Goal: Check status: Check status

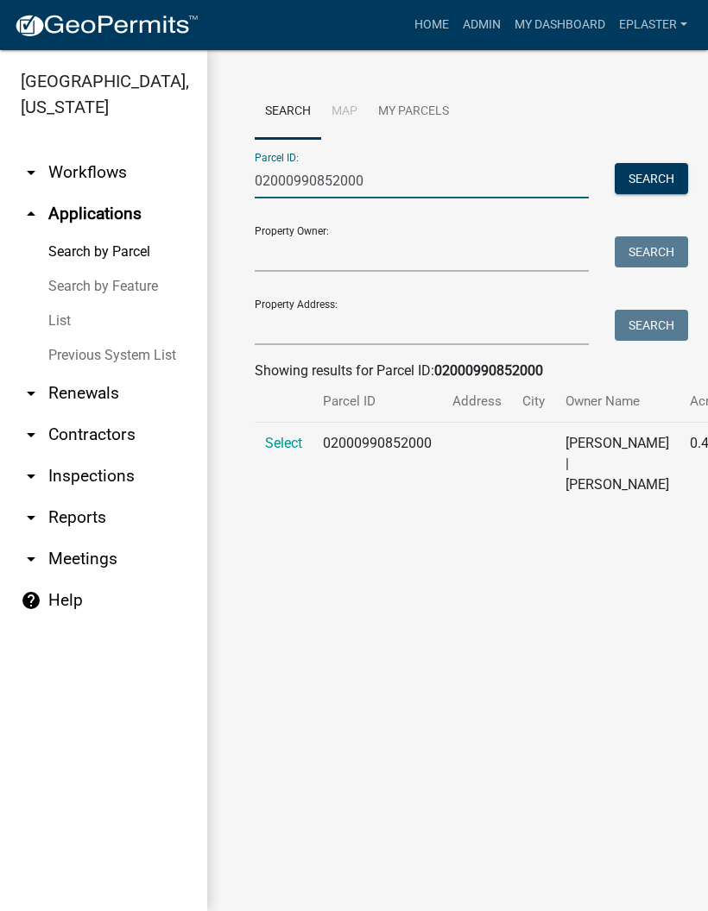
type input "02000990852000"
click at [265, 451] on span "Select" at bounding box center [283, 443] width 37 height 16
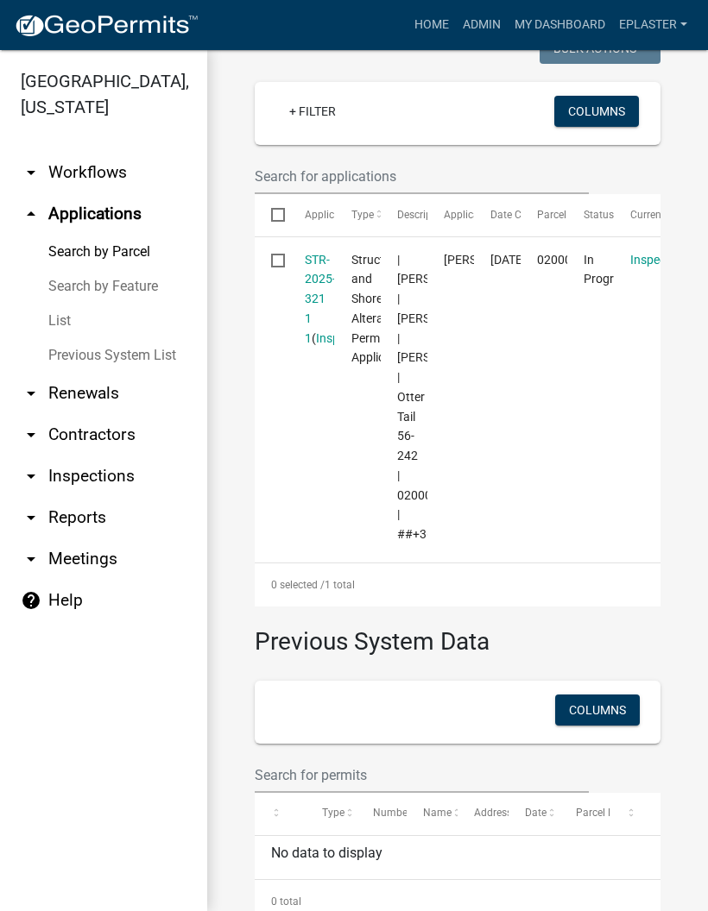
scroll to position [507, 0]
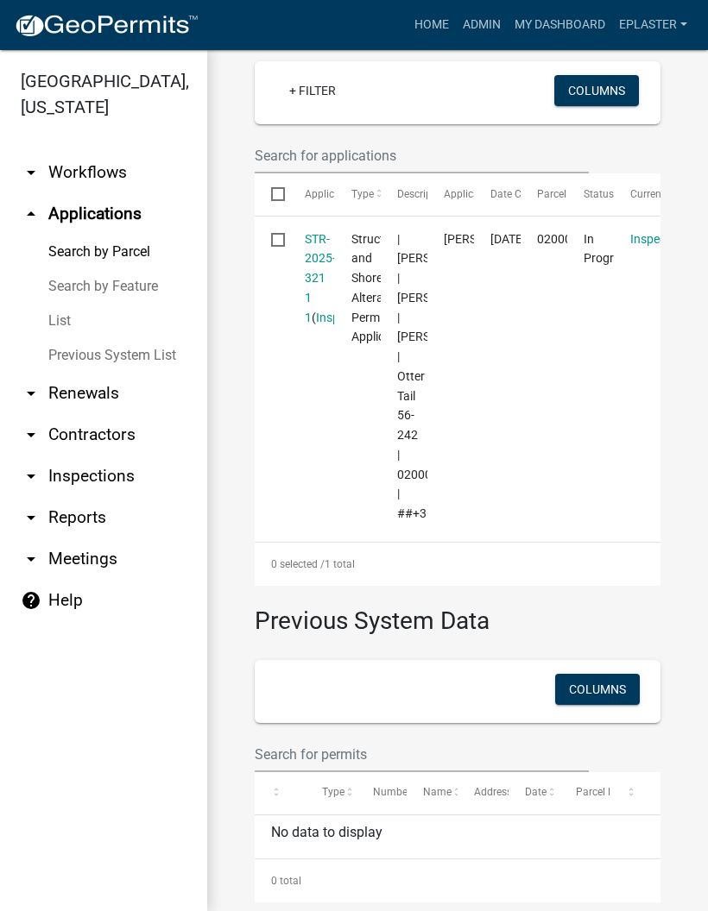
click at [312, 280] on link "STR-2025-321 1 1" at bounding box center [320, 278] width 31 height 92
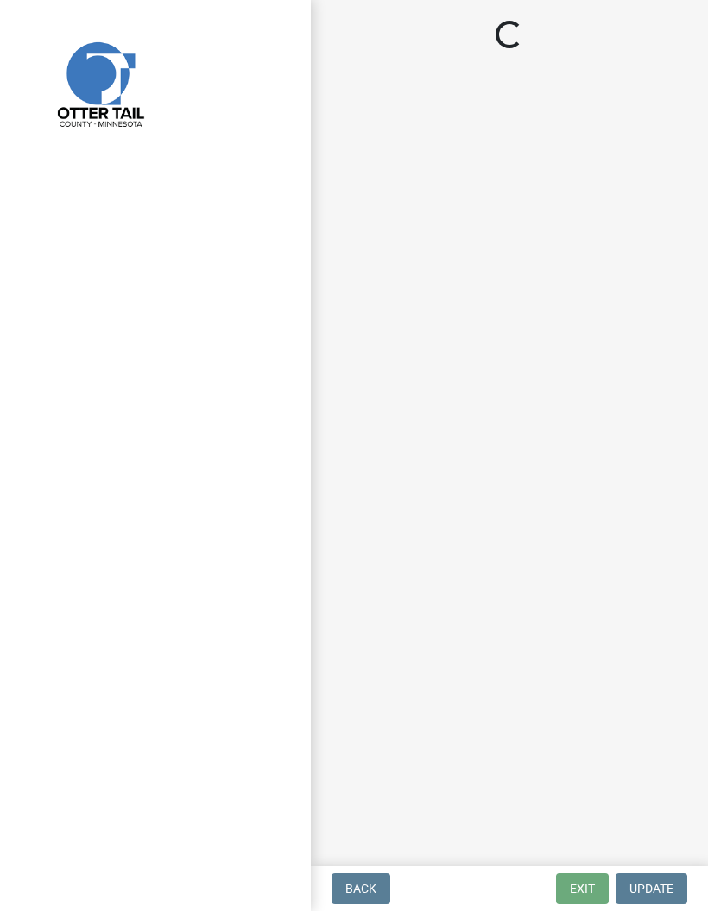
select select "710d5f49-2663-4e73-9718-d0c4e189f5ed"
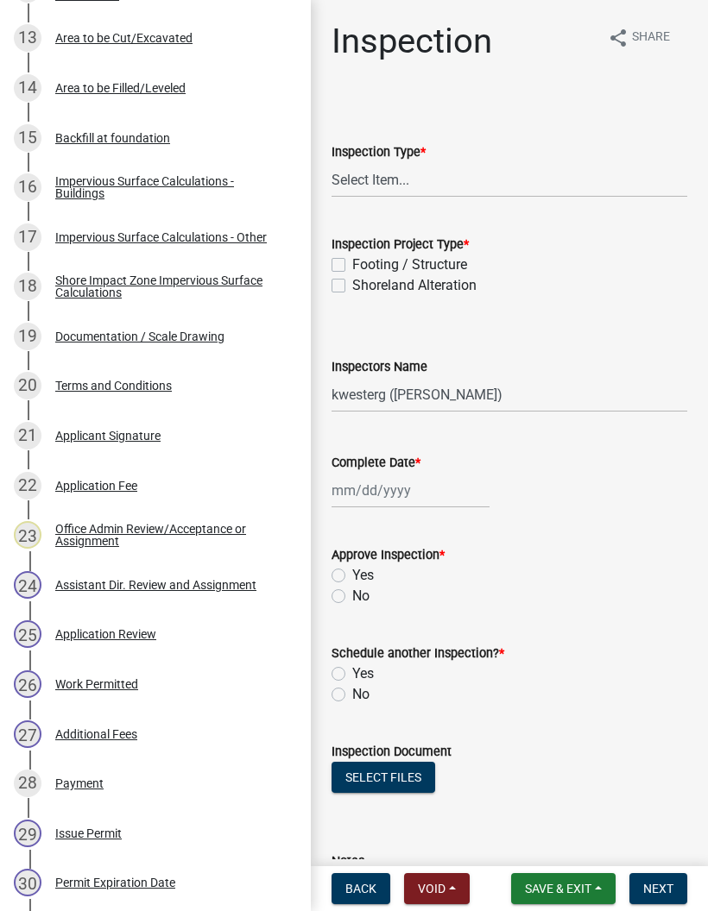
scroll to position [941, 0]
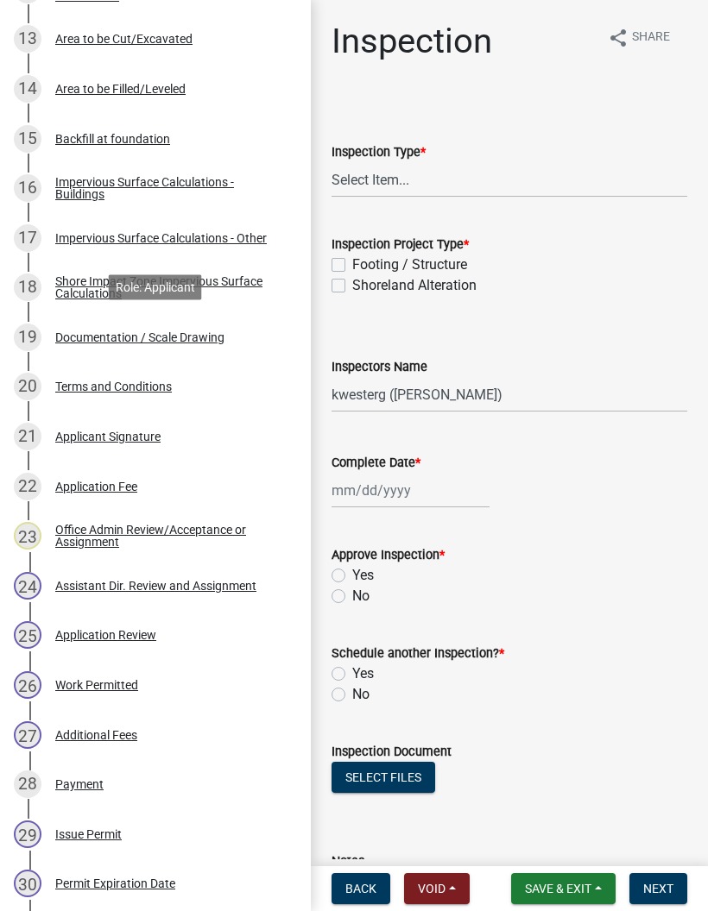
click at [99, 324] on div "19 Documentation / Scale Drawing" at bounding box center [148, 338] width 269 height 28
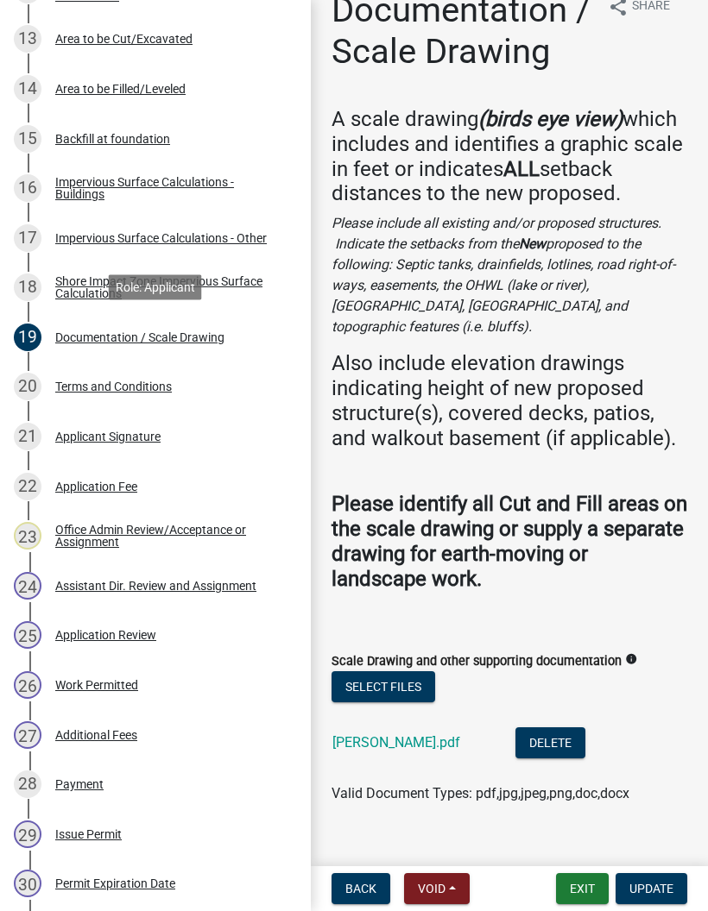
scroll to position [29, 0]
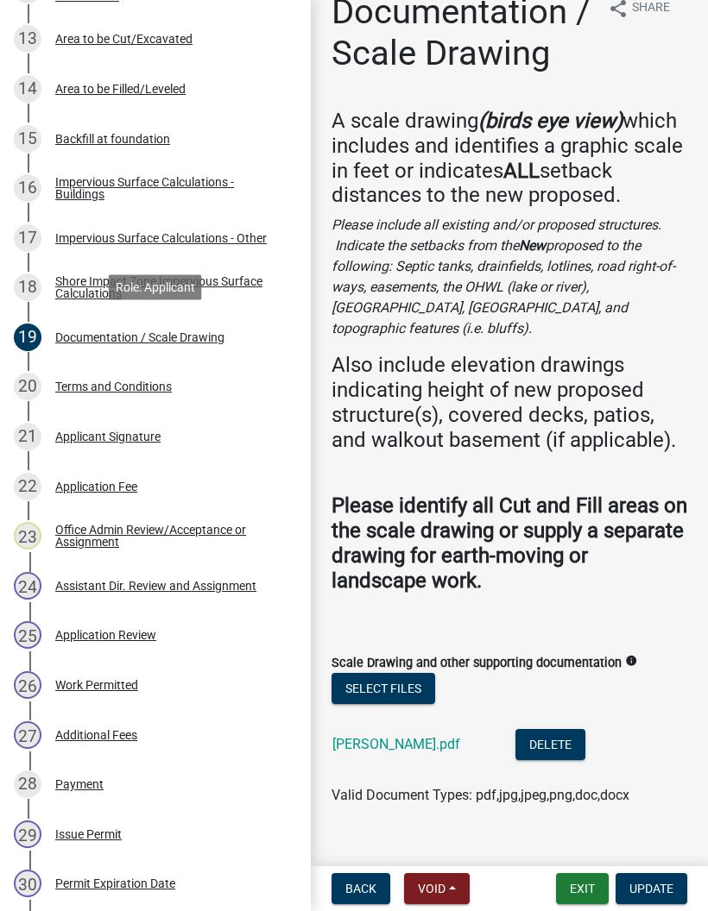
click at [349, 736] on link "[PERSON_NAME].pdf" at bounding box center [396, 744] width 128 height 16
click at [579, 885] on button "Exit" at bounding box center [582, 888] width 53 height 31
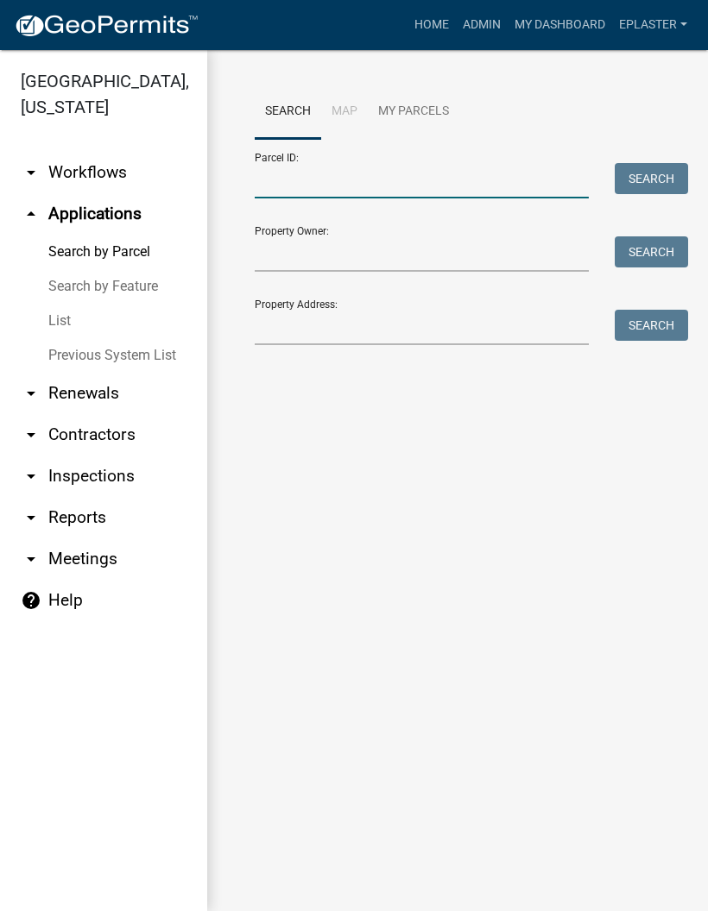
click at [344, 179] on input "Parcel ID:" at bounding box center [422, 180] width 334 height 35
click at [359, 192] on input "Parcel ID:" at bounding box center [422, 180] width 334 height 35
paste input "02000990857000"
type input "02000990857000"
click at [661, 174] on button "Search" at bounding box center [650, 178] width 73 height 31
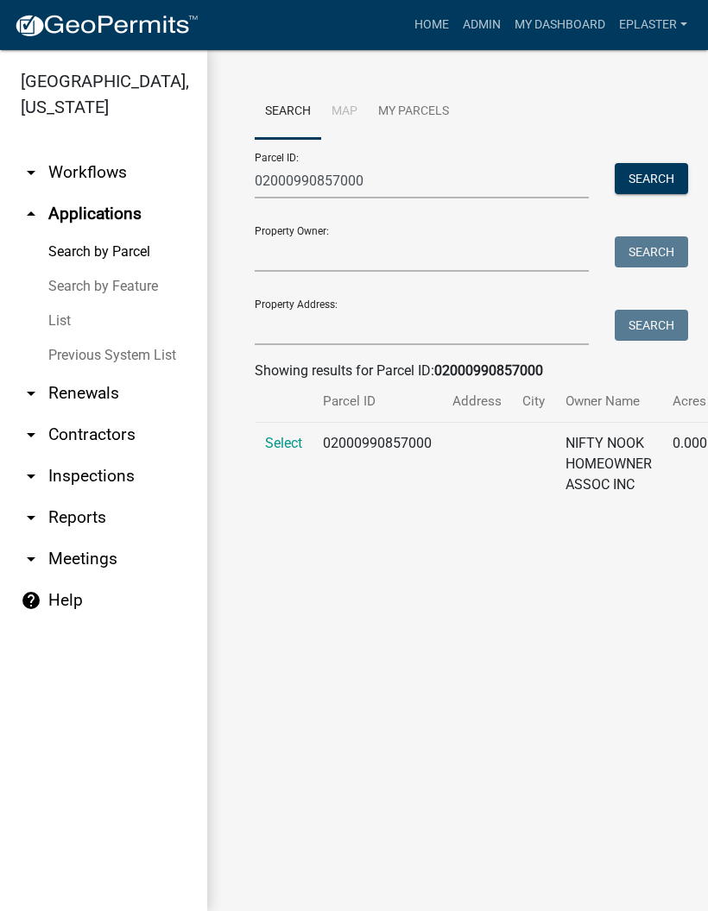
click at [268, 446] on span "Select" at bounding box center [283, 443] width 37 height 16
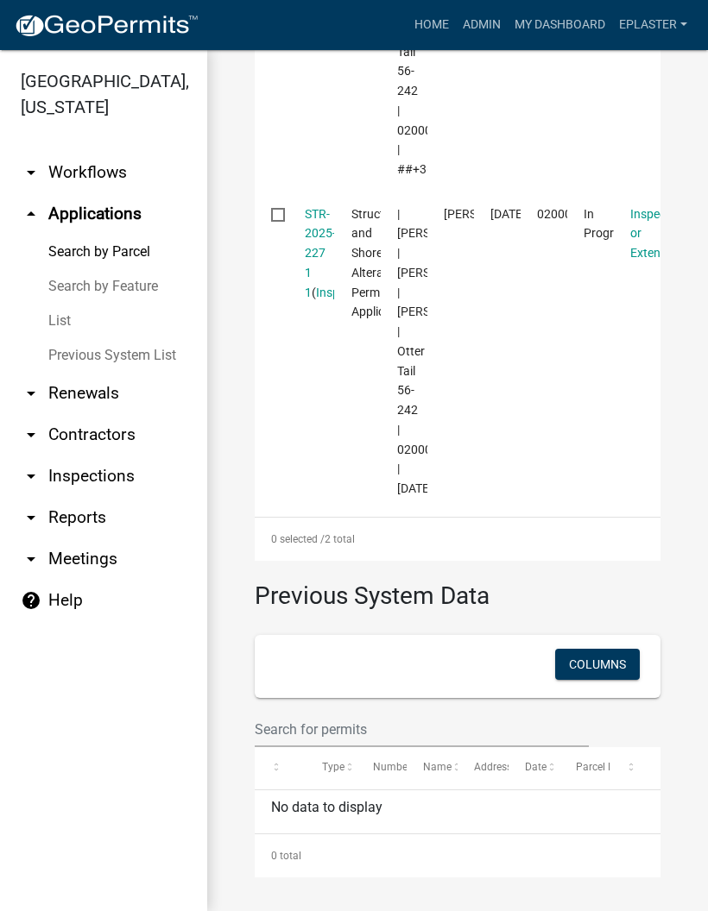
scroll to position [944, 0]
click at [307, 207] on link "STR-2025-227 1 1" at bounding box center [320, 253] width 31 height 92
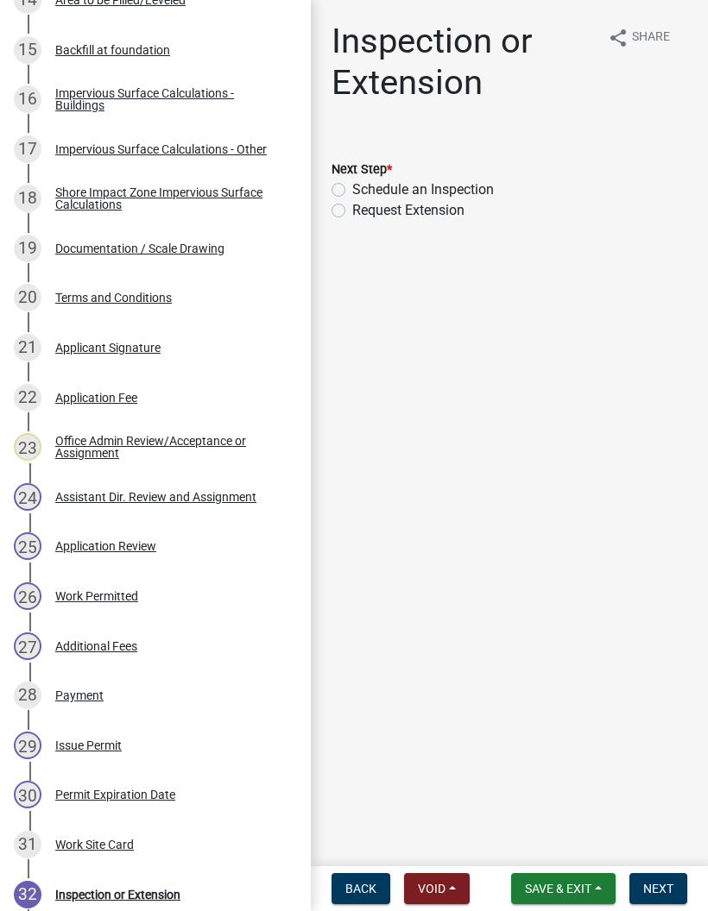
scroll to position [1031, 0]
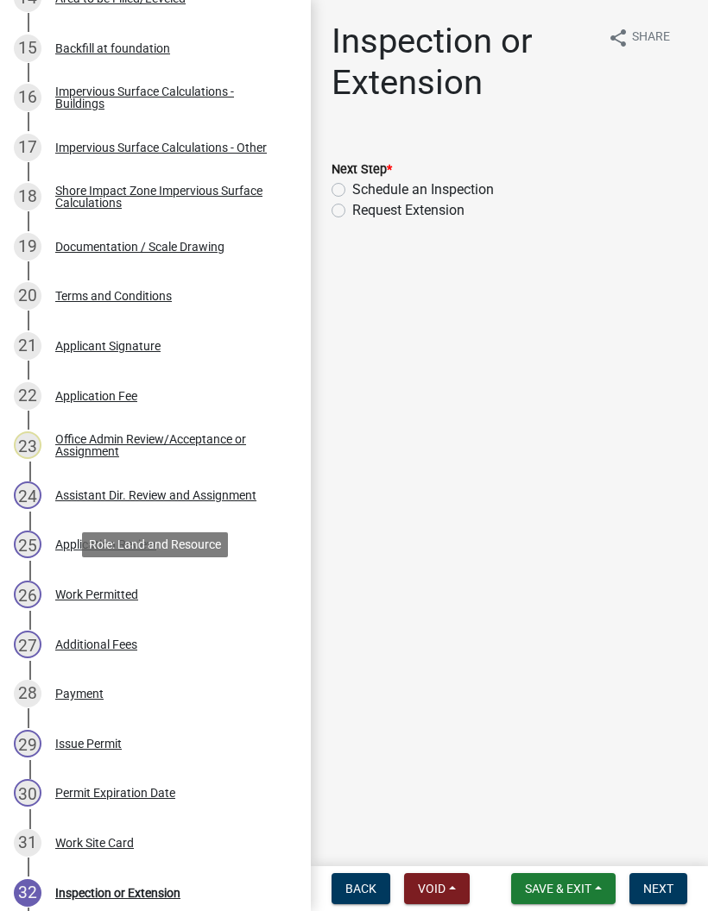
click at [222, 591] on div "26 Work Permitted" at bounding box center [148, 595] width 269 height 28
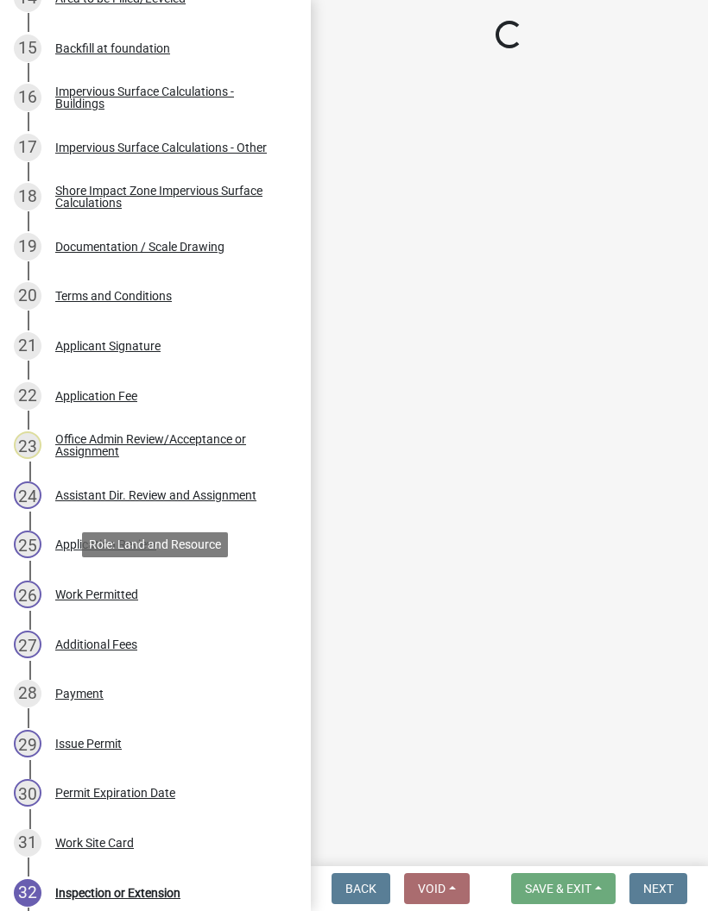
select select "67745ee8-7159-4960-80f9-a638286b467c"
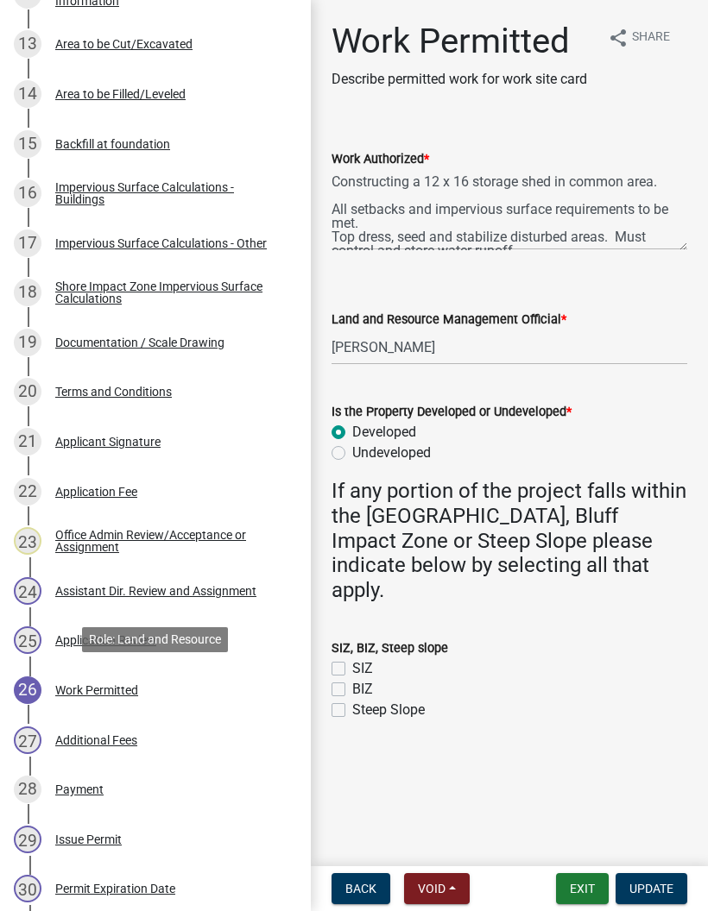
scroll to position [935, 0]
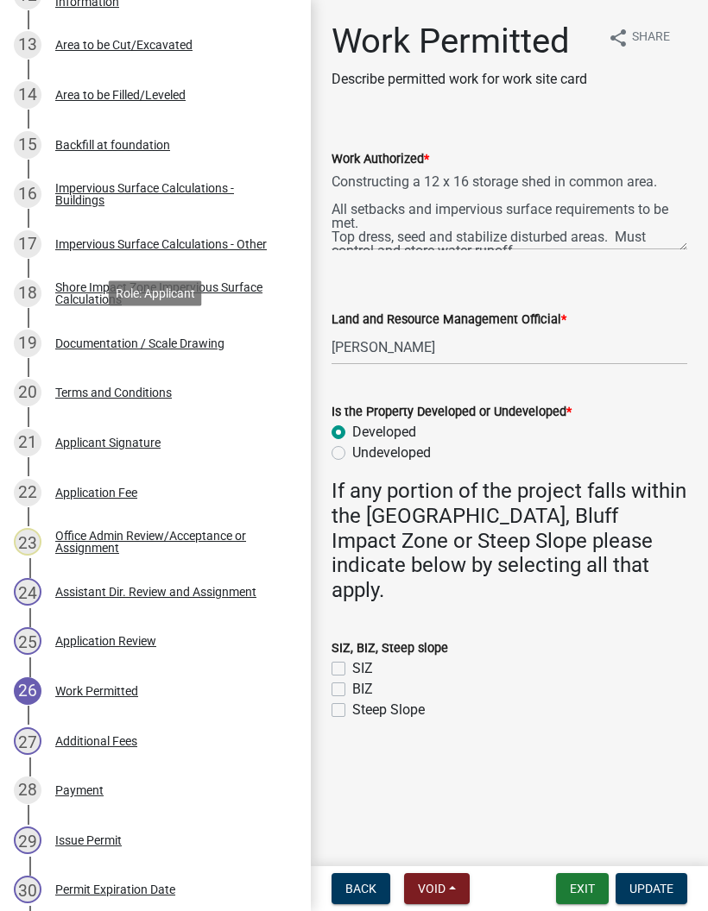
click at [229, 338] on div "19 Documentation / Scale Drawing" at bounding box center [148, 344] width 269 height 28
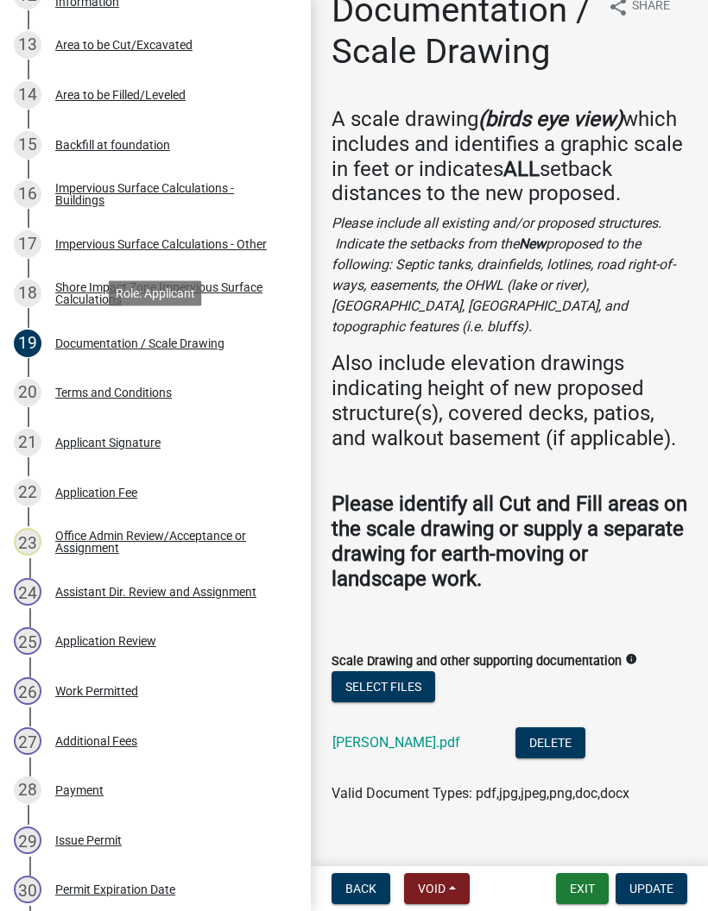
scroll to position [29, 0]
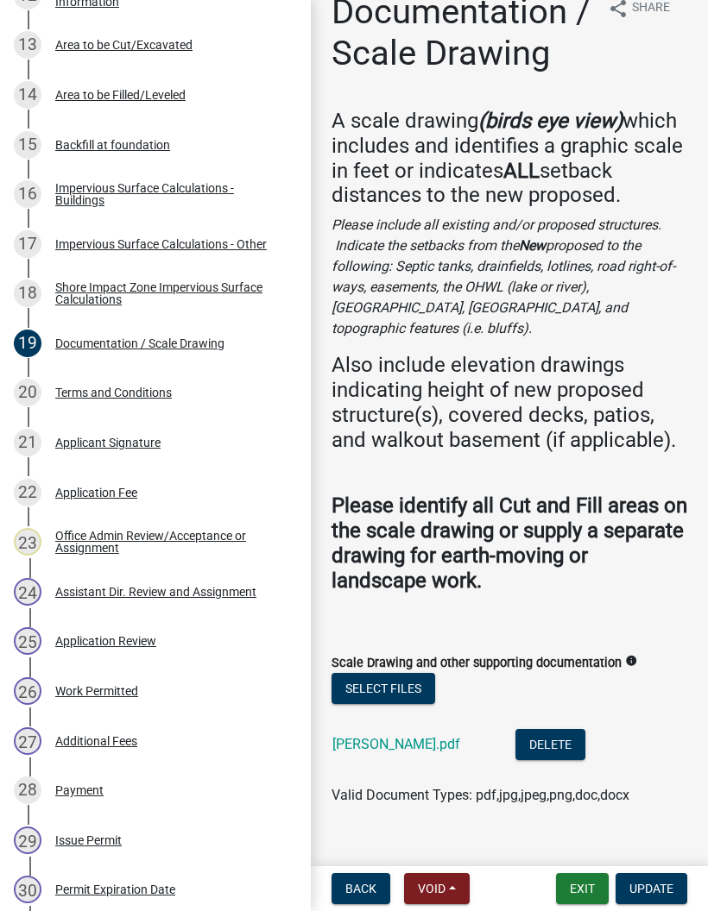
click at [394, 736] on link "[PERSON_NAME].pdf" at bounding box center [396, 744] width 128 height 16
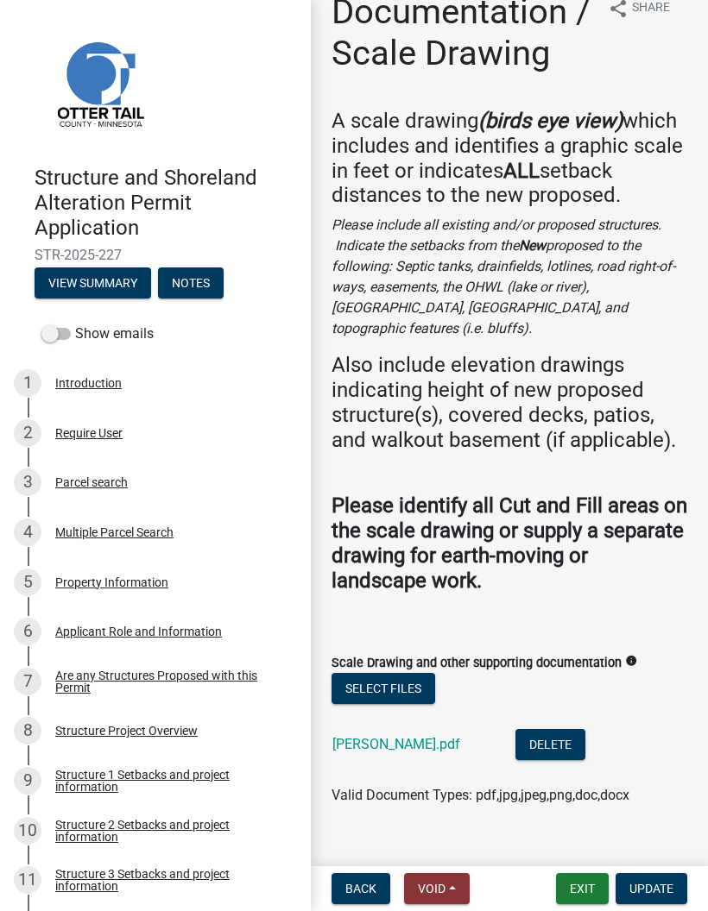
scroll to position [0, 0]
click at [191, 476] on div "3 Parcel search" at bounding box center [148, 483] width 269 height 28
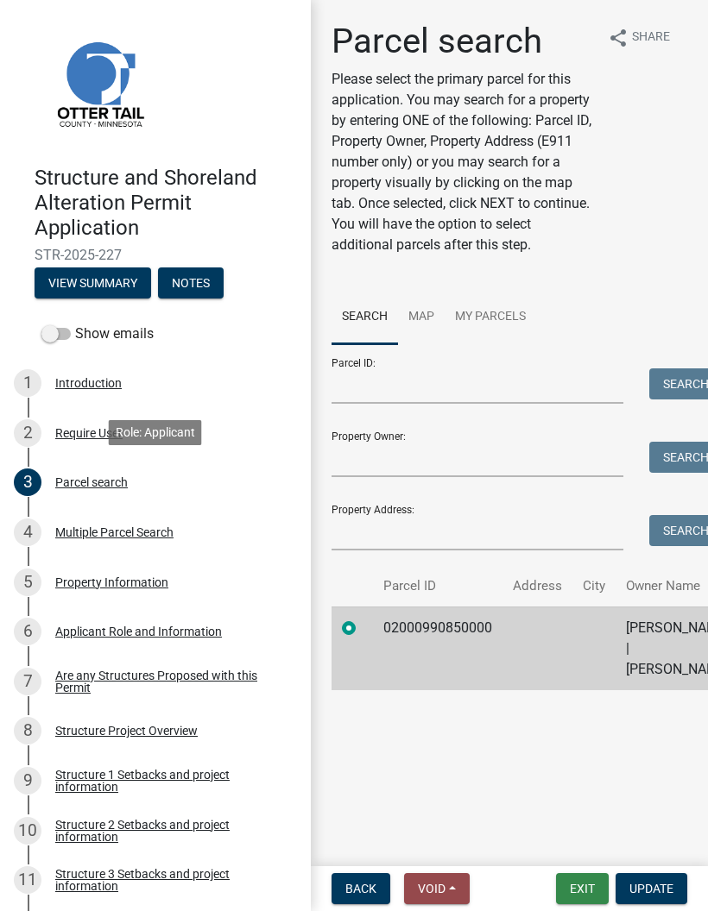
click at [587, 881] on button "Exit" at bounding box center [582, 888] width 53 height 31
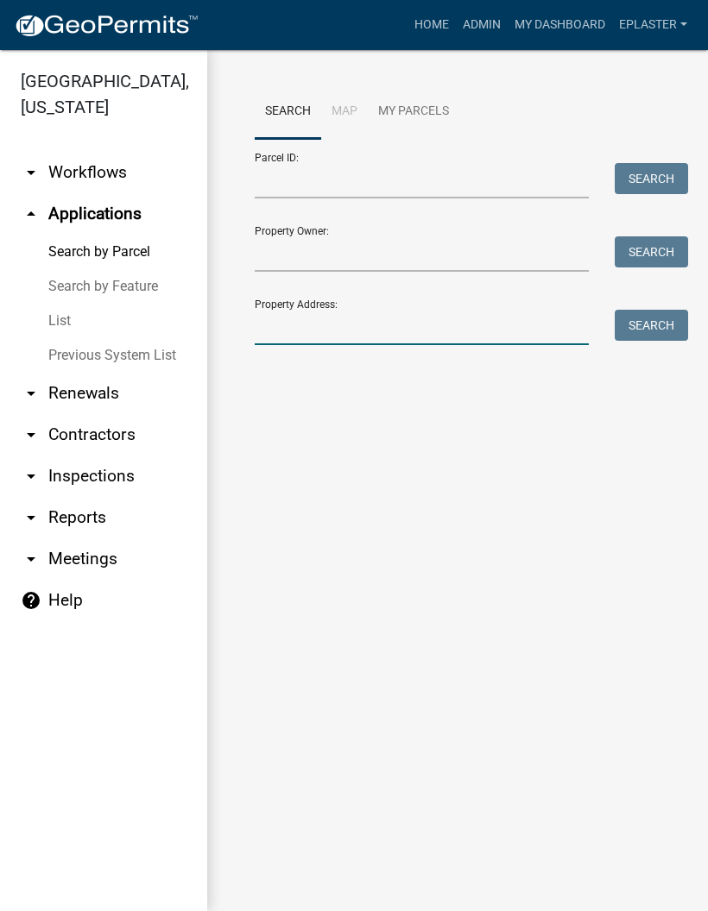
click at [341, 336] on input "Property Address:" at bounding box center [422, 327] width 334 height 35
type input "28396"
click at [661, 322] on button "Search" at bounding box center [650, 325] width 73 height 31
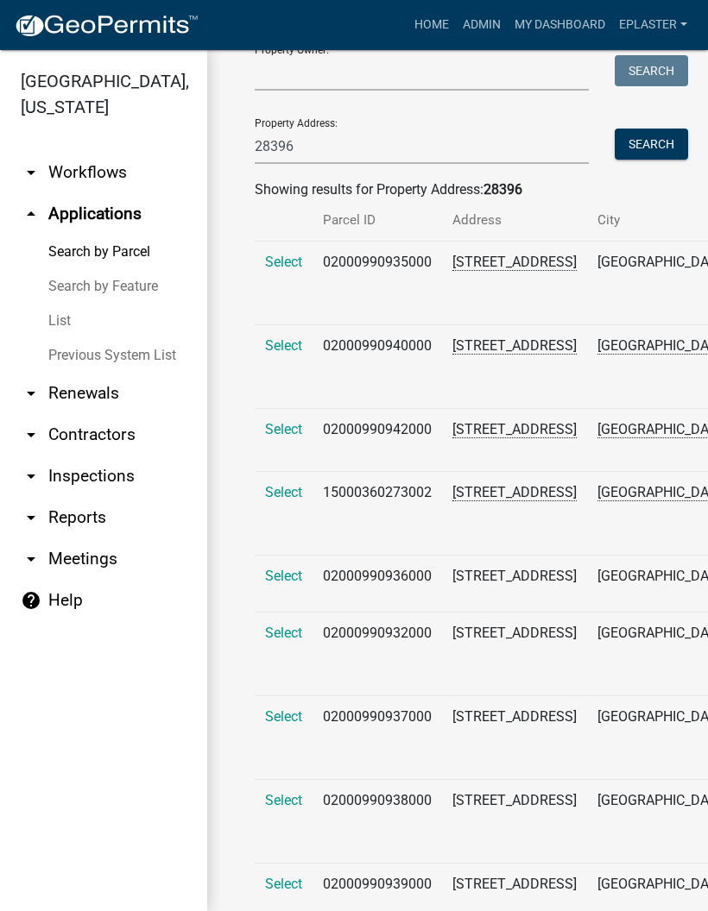
scroll to position [182, 0]
click at [283, 268] on span "Select" at bounding box center [283, 261] width 37 height 16
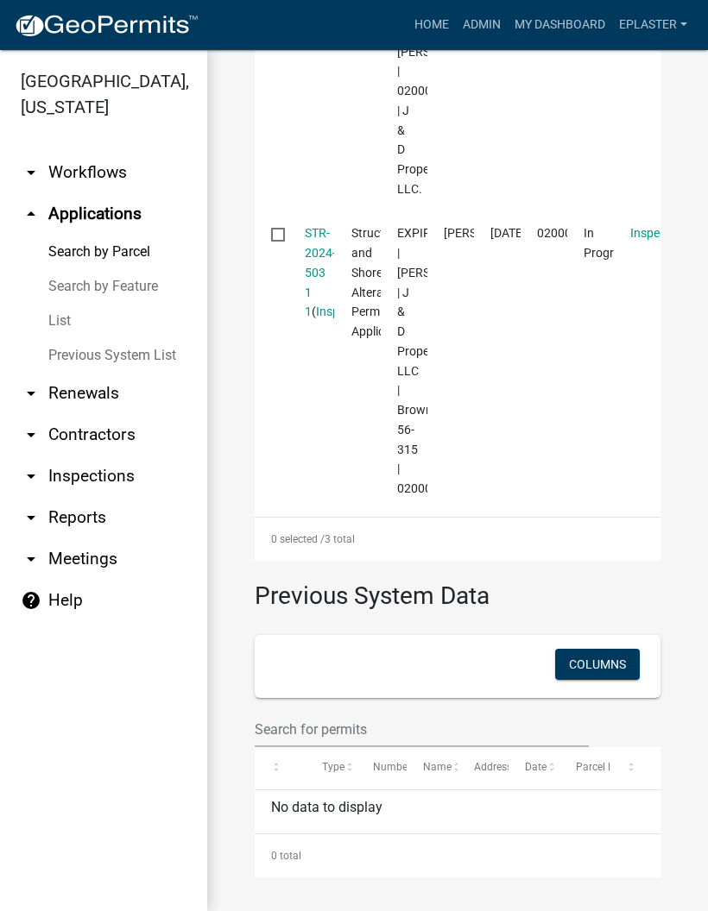
scroll to position [1422, 0]
click at [305, 234] on link "STR-2024-503 1 1" at bounding box center [320, 272] width 31 height 92
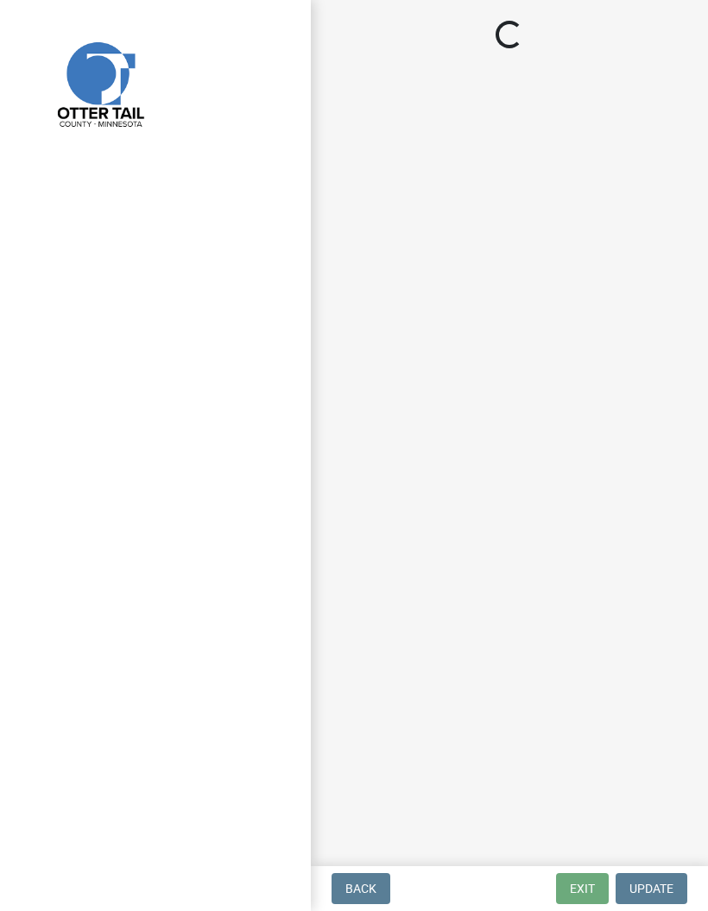
select select "710d5f49-2663-4e73-9718-d0c4e189f5ed"
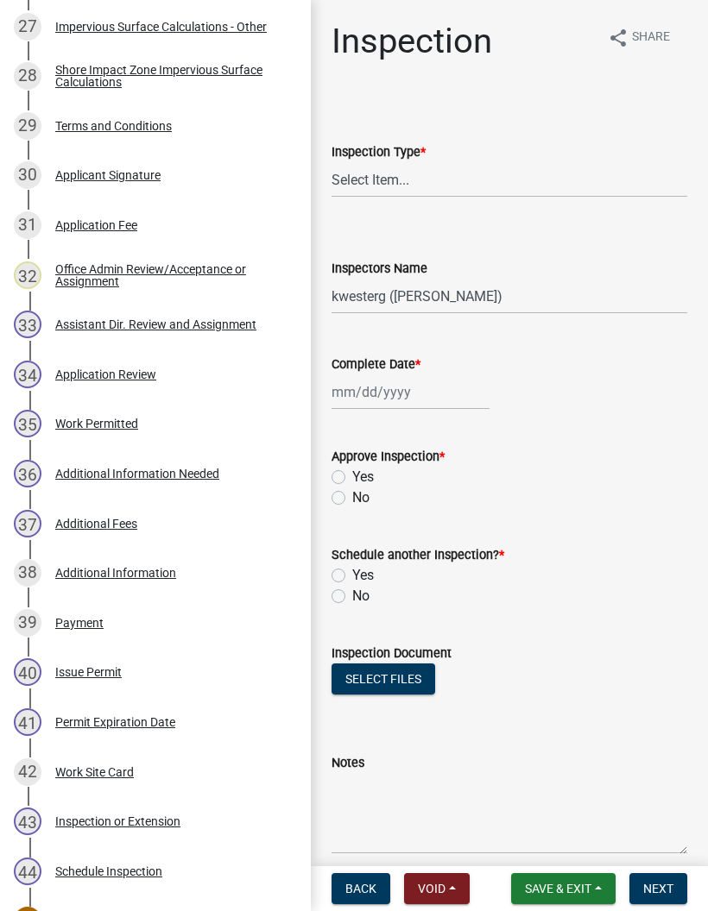
scroll to position [1727, 0]
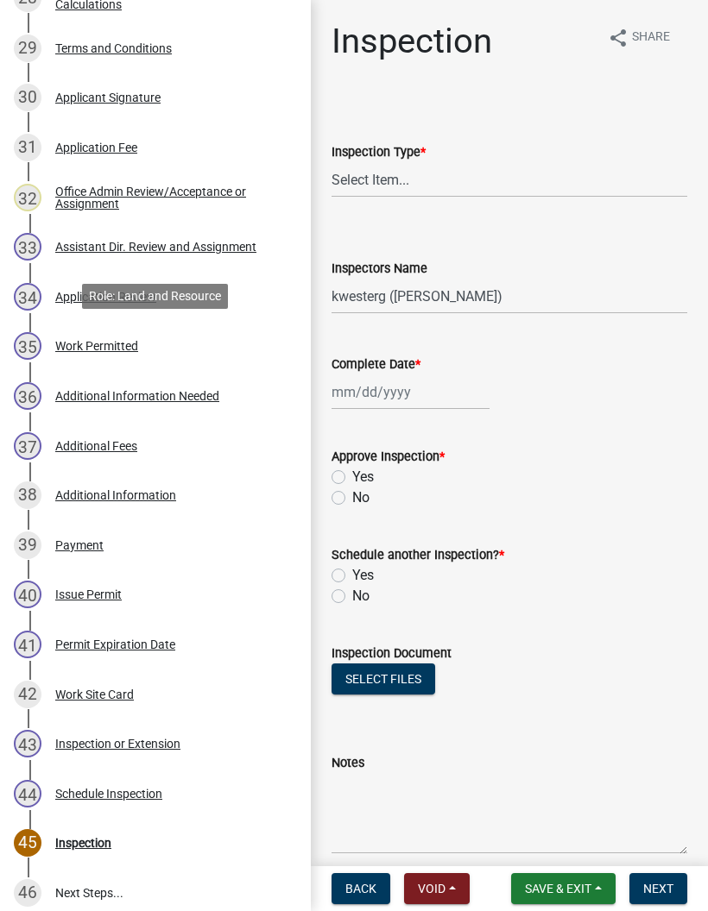
click at [212, 355] on div "35 Work Permitted" at bounding box center [148, 346] width 269 height 28
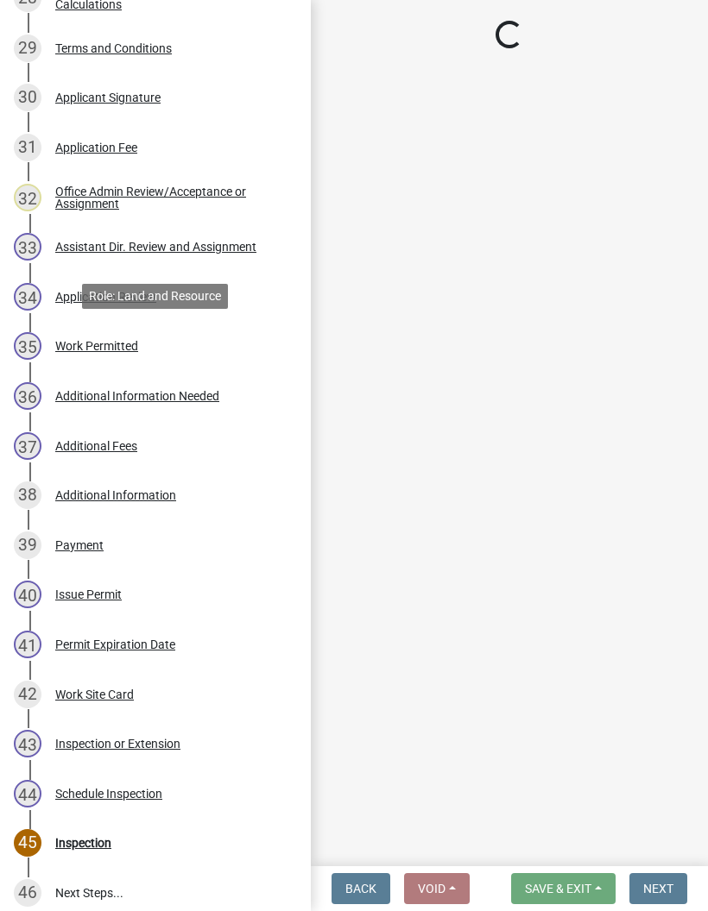
select select "4ffc802c-a91c-4807-8d38-a10afb9862f8"
